Goal: Information Seeking & Learning: Learn about a topic

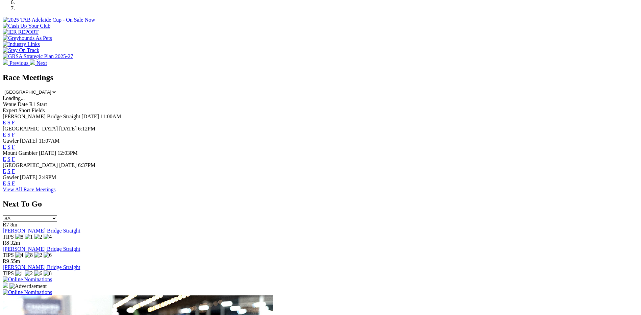
scroll to position [270, 0]
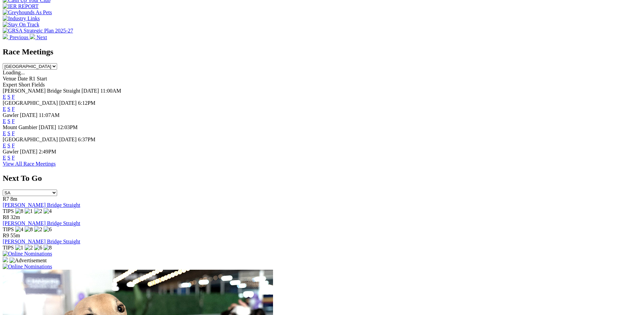
click at [15, 157] on link "F" at bounding box center [13, 158] width 3 height 6
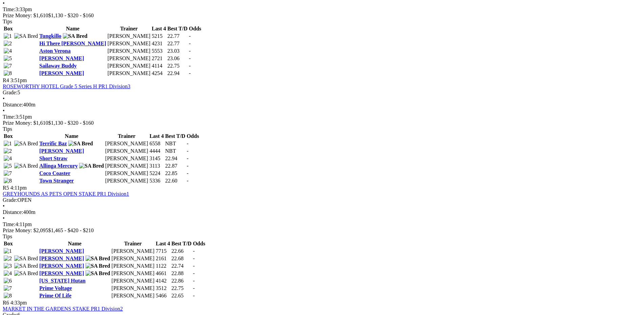
scroll to position [608, 0]
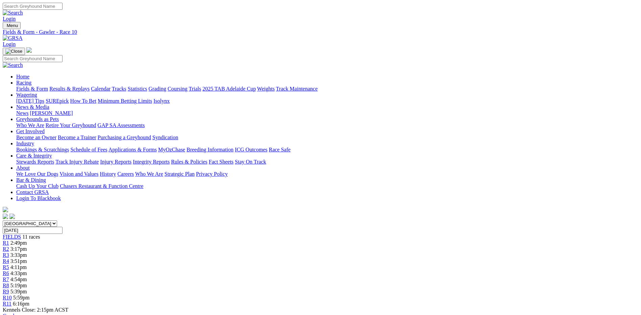
drag, startPoint x: 78, startPoint y: 52, endPoint x: 83, endPoint y: 47, distance: 7.2
click at [48, 86] on link "Fields & Form" at bounding box center [32, 89] width 32 height 6
